Goal: Task Accomplishment & Management: Use online tool/utility

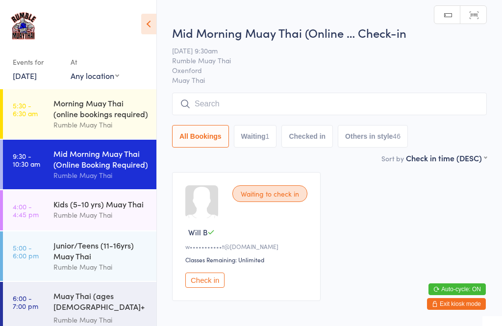
click at [215, 110] on input "search" at bounding box center [329, 104] width 315 height 23
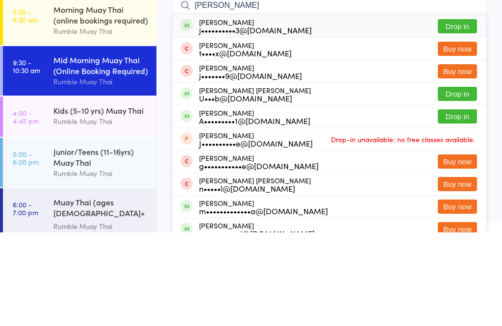
type input "[PERSON_NAME]"
click at [272, 120] on div "j••••••••••3@[DOMAIN_NAME]" at bounding box center [255, 124] width 113 height 8
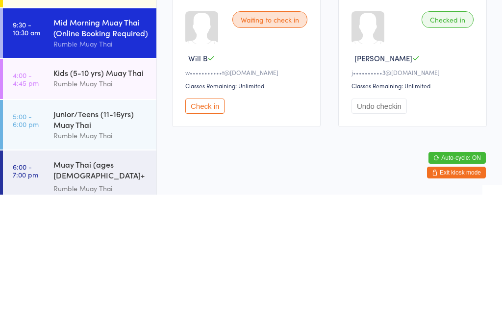
scroll to position [55, 0]
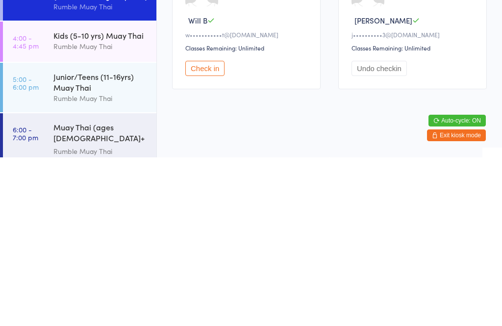
click at [270, 117] on html "You have now entered Kiosk Mode. Members will be able to check themselves in us…" at bounding box center [251, 120] width 502 height 326
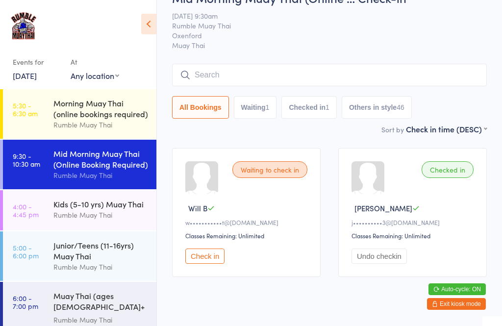
click at [214, 254] on button "Check in" at bounding box center [204, 256] width 39 height 15
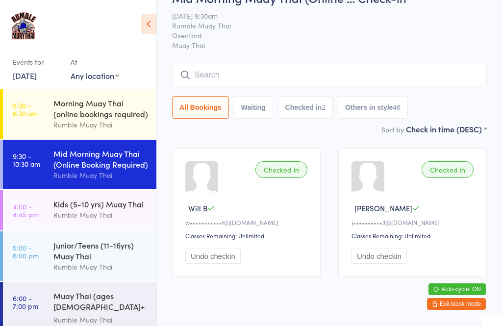
click at [263, 76] on input "search" at bounding box center [329, 75] width 315 height 23
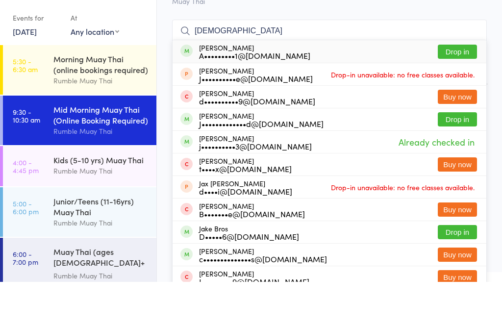
type input "[DEMOGRAPHIC_DATA]"
click at [452, 156] on button "Drop in" at bounding box center [457, 163] width 39 height 14
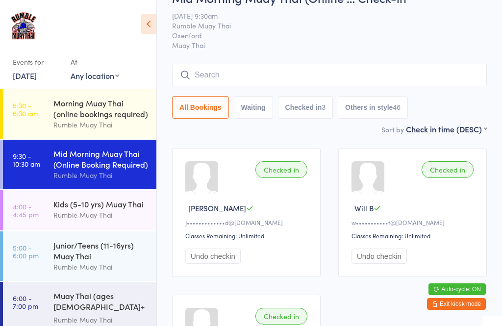
click at [102, 209] on div "Kids (5-10 yrs) Muay Thai" at bounding box center [100, 204] width 95 height 11
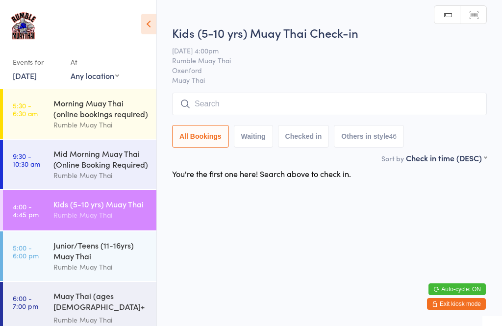
click at [97, 159] on div "Mid Morning Muay Thai (Online Booking Required)" at bounding box center [100, 159] width 95 height 22
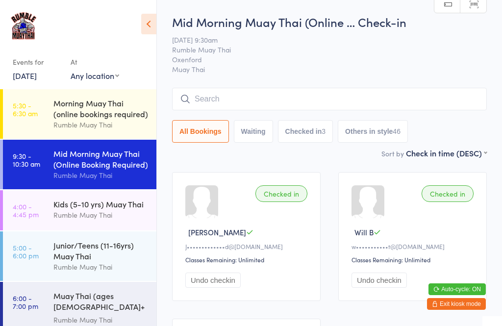
click at [94, 216] on div "Rumble Muay Thai" at bounding box center [100, 214] width 95 height 11
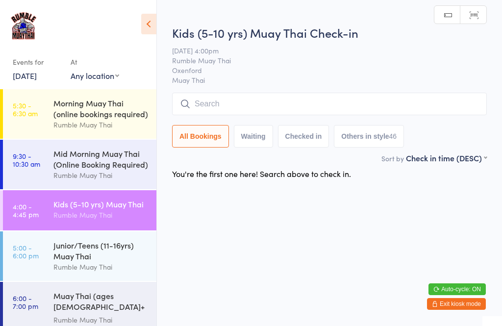
click at [95, 175] on div "Rumble Muay Thai" at bounding box center [100, 175] width 95 height 11
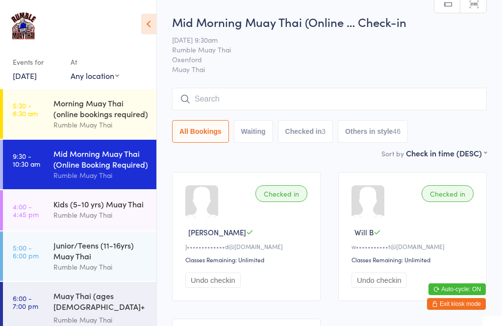
click at [100, 216] on div "Rumble Muay Thai" at bounding box center [100, 214] width 95 height 11
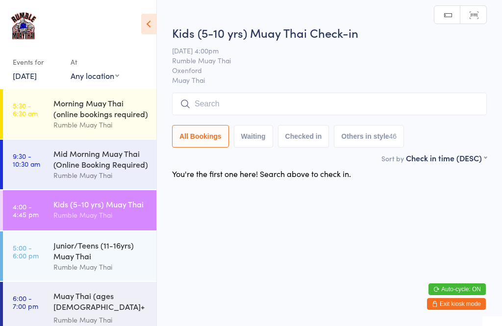
click at [105, 176] on div "Rumble Muay Thai" at bounding box center [100, 175] width 95 height 11
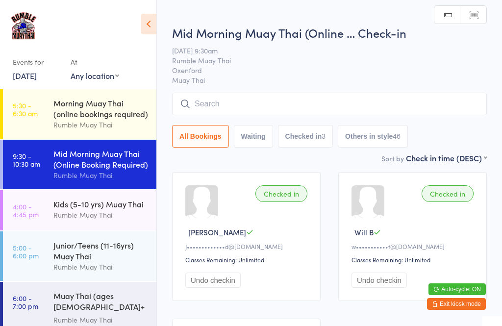
click at [101, 261] on div "Junior/Teens (11-16yrs) Muay Thai" at bounding box center [100, 251] width 95 height 22
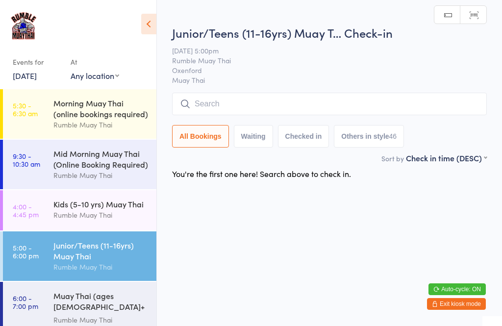
click at [99, 216] on div "Rumble Muay Thai" at bounding box center [100, 214] width 95 height 11
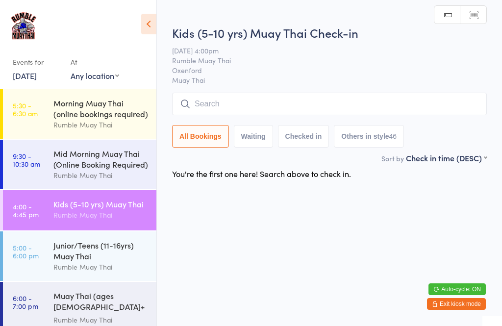
click at [107, 159] on div "Mid Morning Muay Thai (Online Booking Required)" at bounding box center [100, 159] width 95 height 22
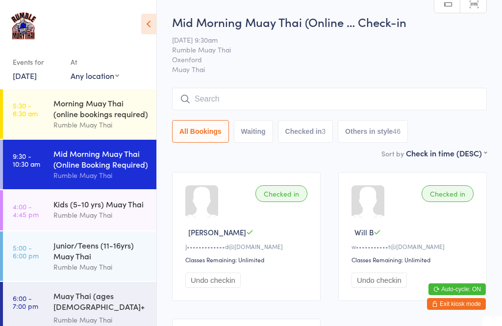
click at [242, 101] on input "search" at bounding box center [329, 99] width 315 height 23
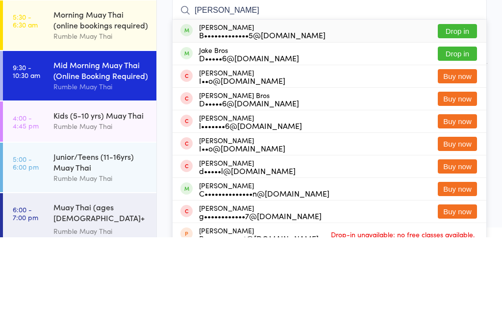
type input "[PERSON_NAME]"
click at [460, 113] on button "Drop in" at bounding box center [457, 120] width 39 height 14
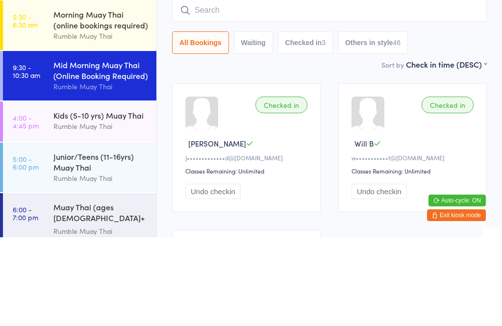
scroll to position [89, 0]
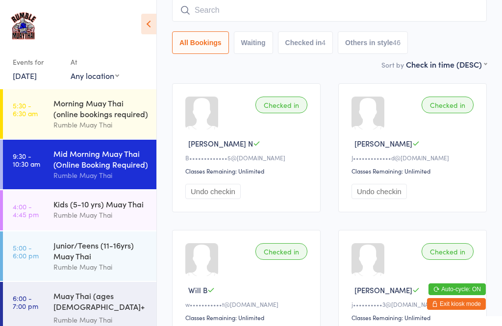
click at [89, 209] on div "Kids (5-10 yrs) Muay Thai" at bounding box center [100, 204] width 95 height 11
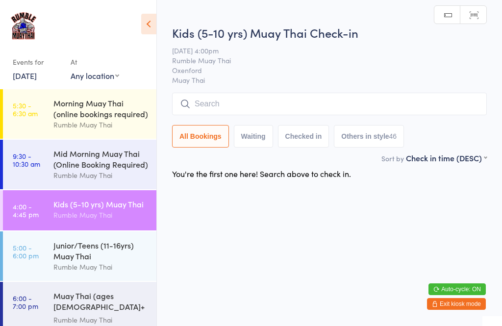
click at [101, 164] on div "Mid Morning Muay Thai (Online Booking Required)" at bounding box center [100, 159] width 95 height 22
